Goal: Check status: Check status

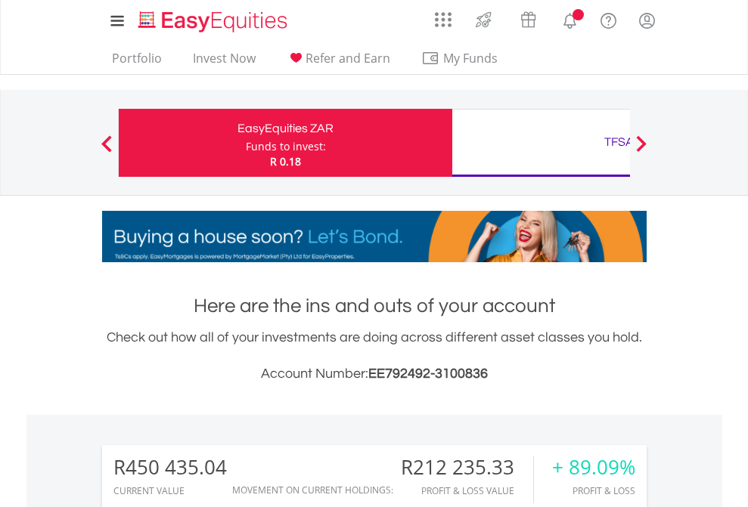
scroll to position [145, 237]
click at [246, 143] on div "Funds to invest:" at bounding box center [286, 146] width 80 height 15
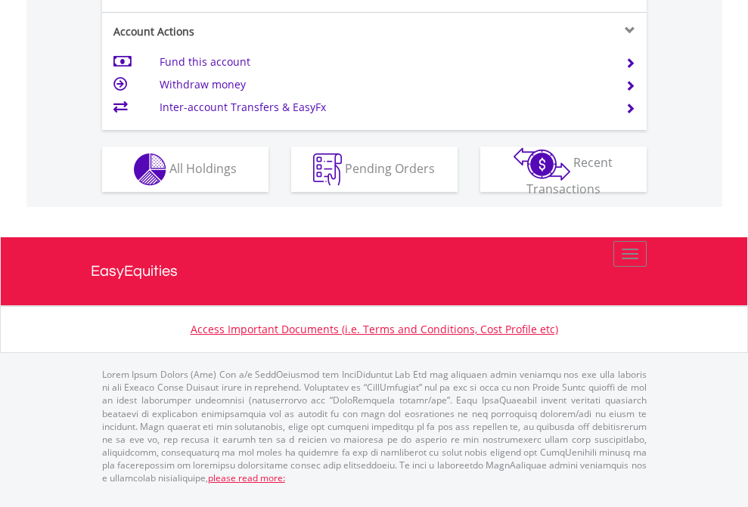
scroll to position [1479, 0]
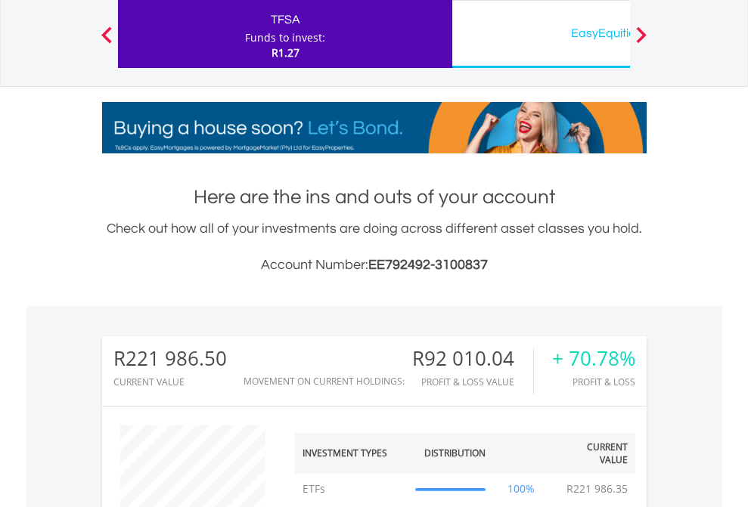
click at [540, 34] on div "EasyEquities USD" at bounding box center [618, 33] width 315 height 21
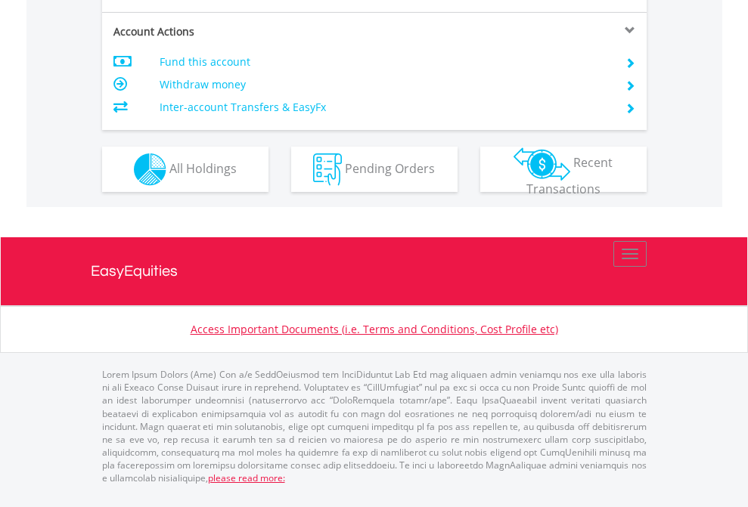
scroll to position [1419, 0]
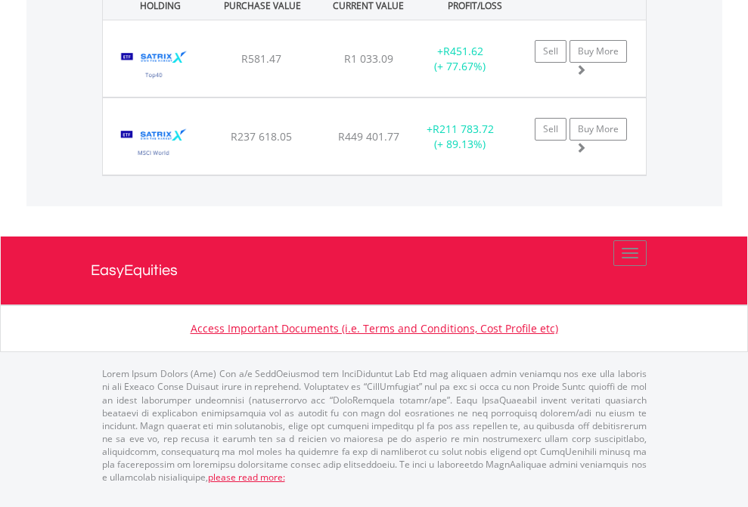
scroll to position [145, 237]
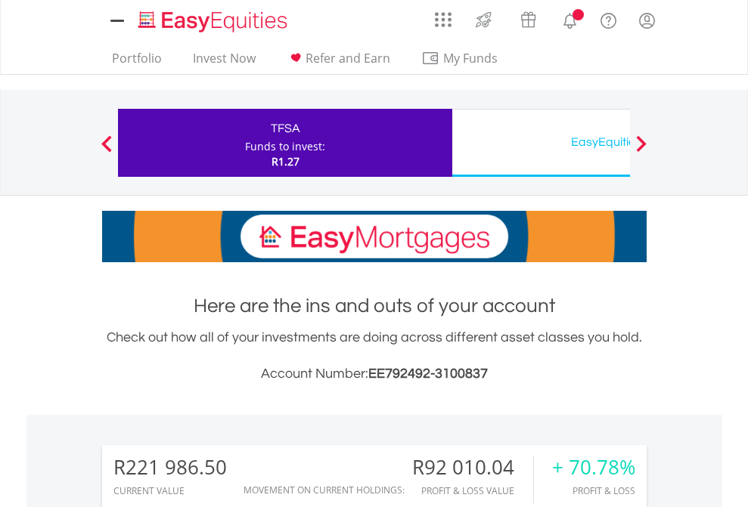
scroll to position [1189, 0]
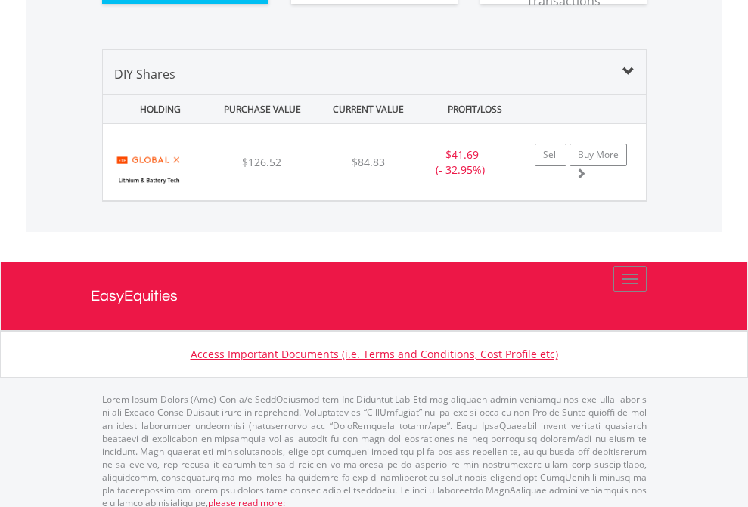
scroll to position [1681, 0]
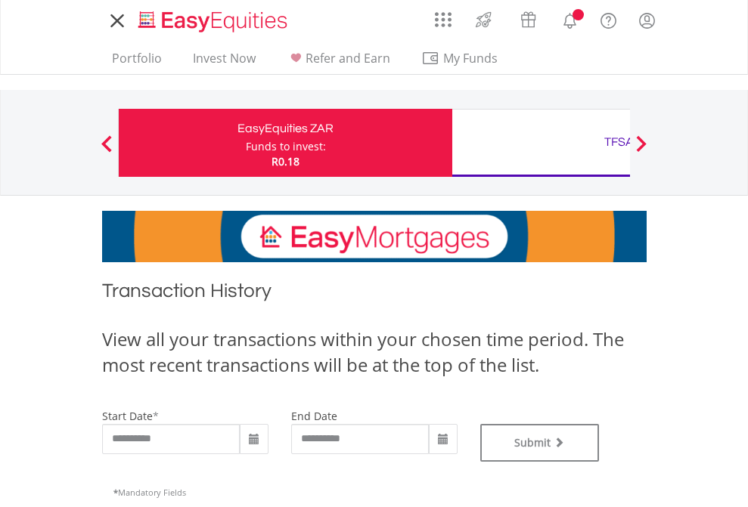
scroll to position [613, 0]
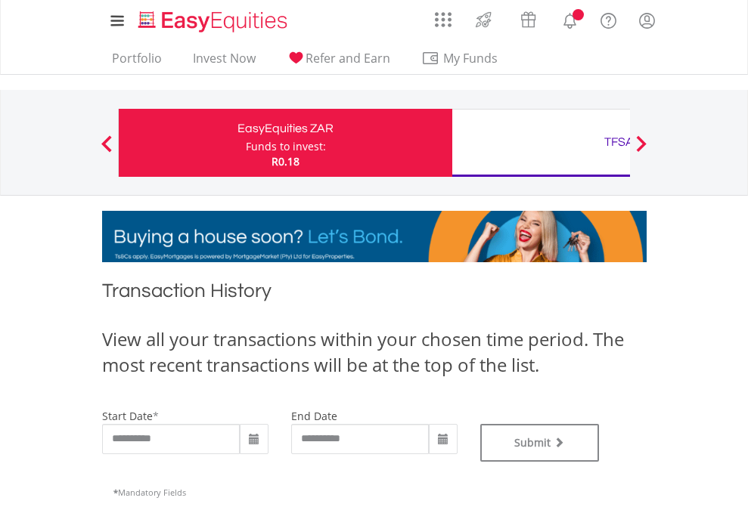
click at [540, 143] on div "TFSA" at bounding box center [618, 142] width 315 height 21
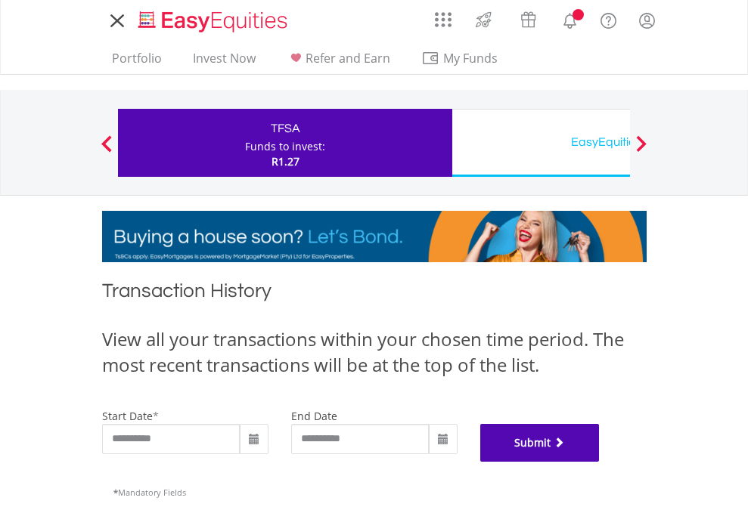
click at [599, 462] on button "Submit" at bounding box center [539, 443] width 119 height 38
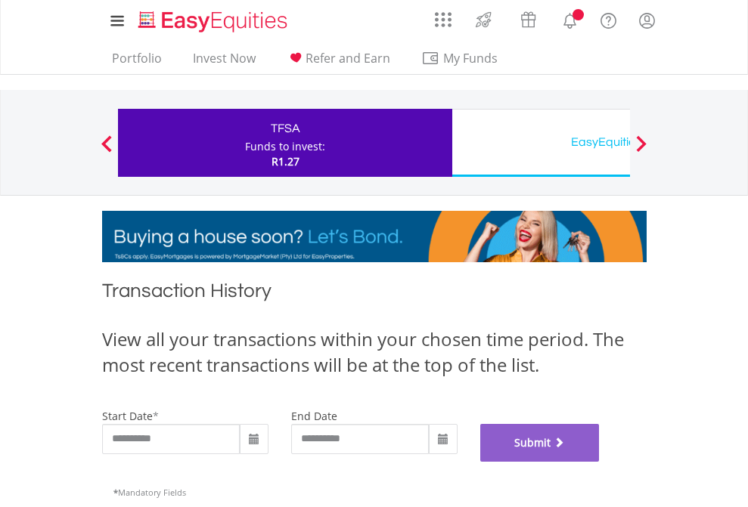
scroll to position [613, 0]
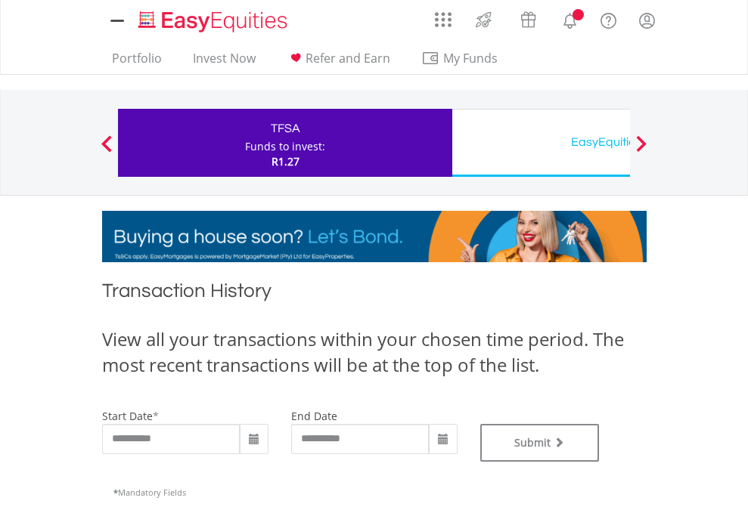
click at [540, 143] on div "EasyEquities USD" at bounding box center [618, 142] width 315 height 21
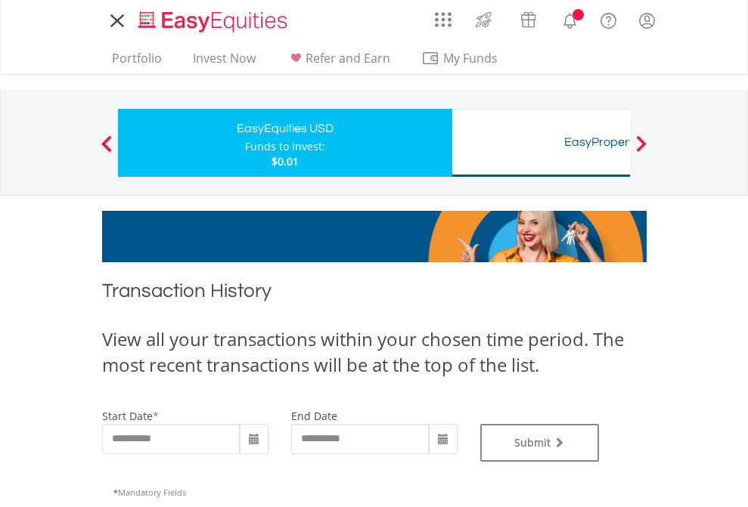
type input "**********"
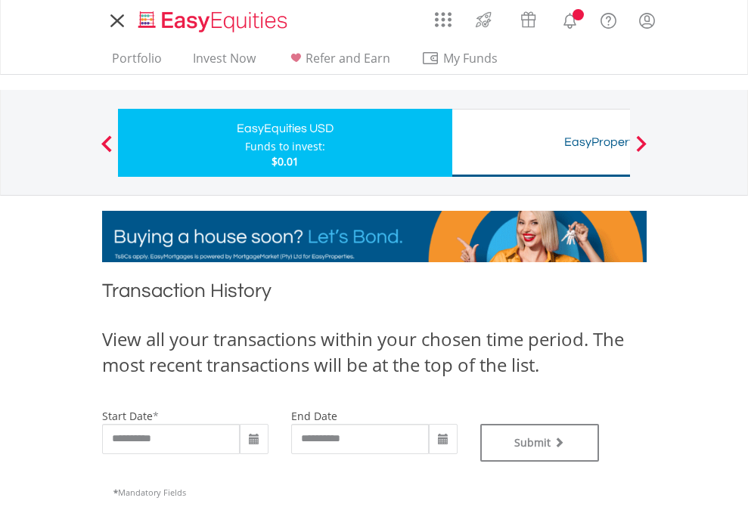
type input "**********"
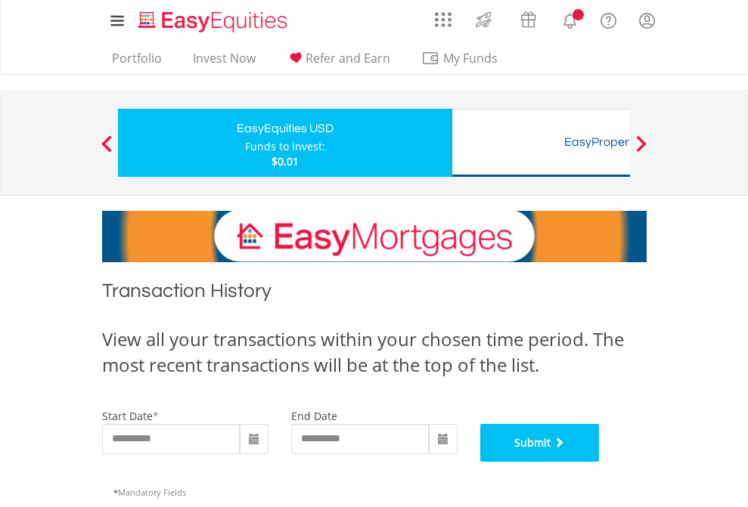
click at [599, 462] on button "Submit" at bounding box center [539, 443] width 119 height 38
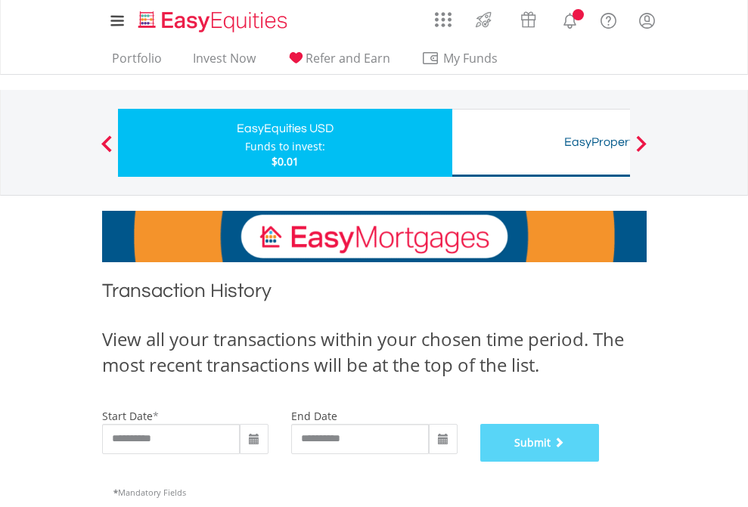
scroll to position [613, 0]
